Goal: Register for event/course

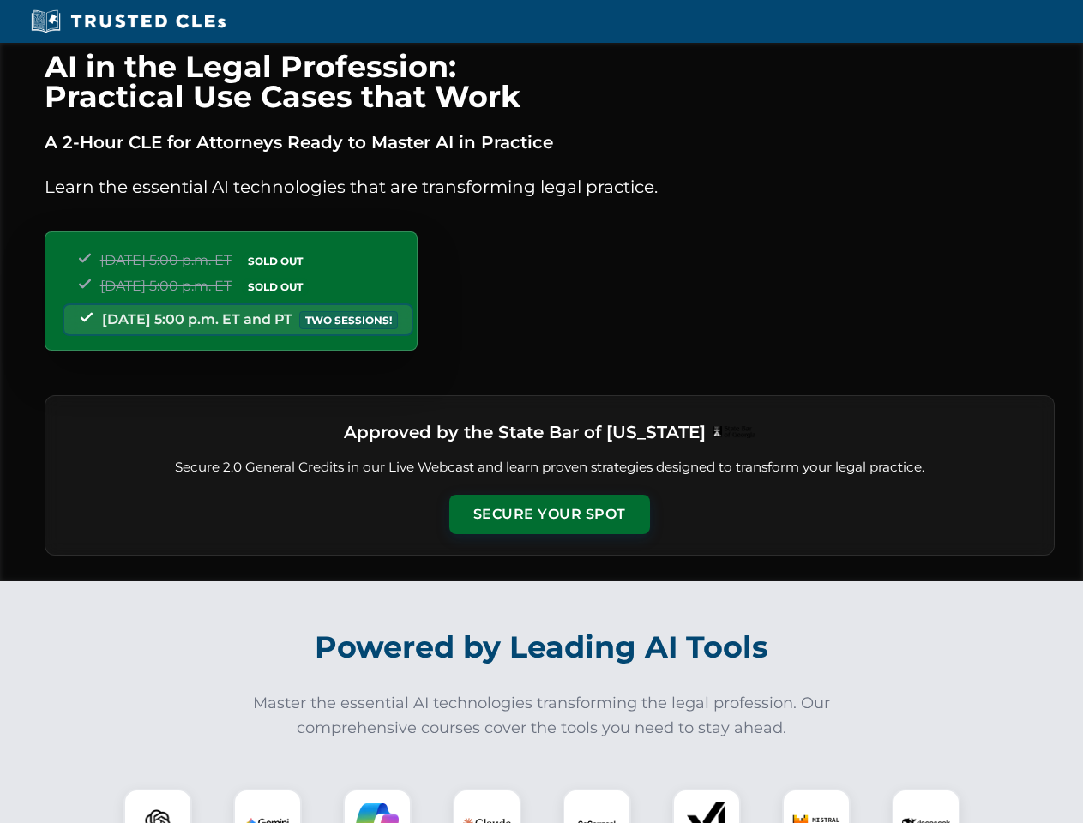
click at [549, 515] on button "Secure Your Spot" at bounding box center [549, 514] width 201 height 39
click at [158, 806] on img at bounding box center [158, 823] width 50 height 50
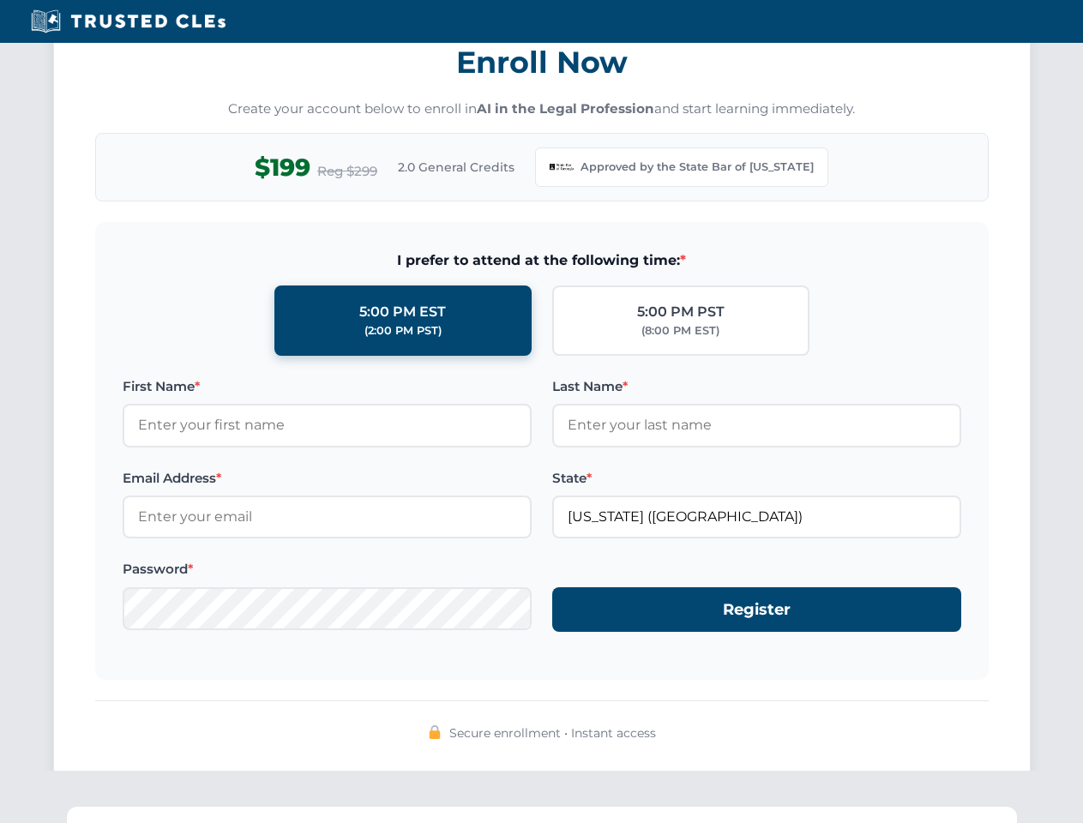
scroll to position [1672, 0]
